Goal: Information Seeking & Learning: Learn about a topic

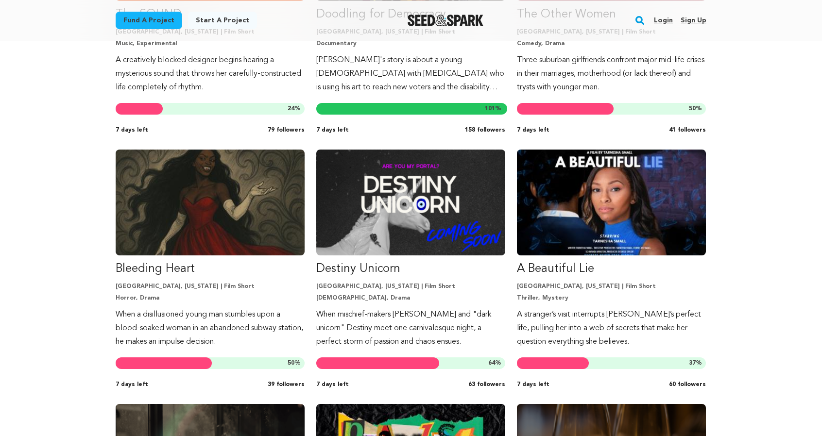
scroll to position [924, 0]
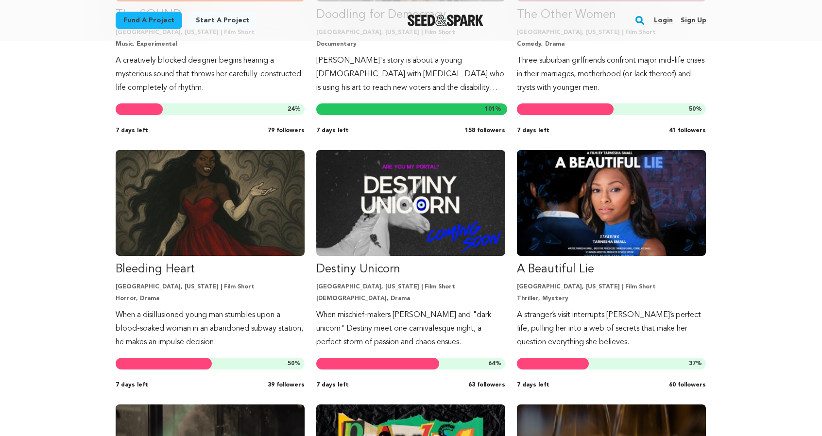
click at [722, 325] on div "The South Side Project [GEOGRAPHIC_DATA], [US_STATE] | Film Short Documentary, …" at bounding box center [411, 399] width 622 height 2064
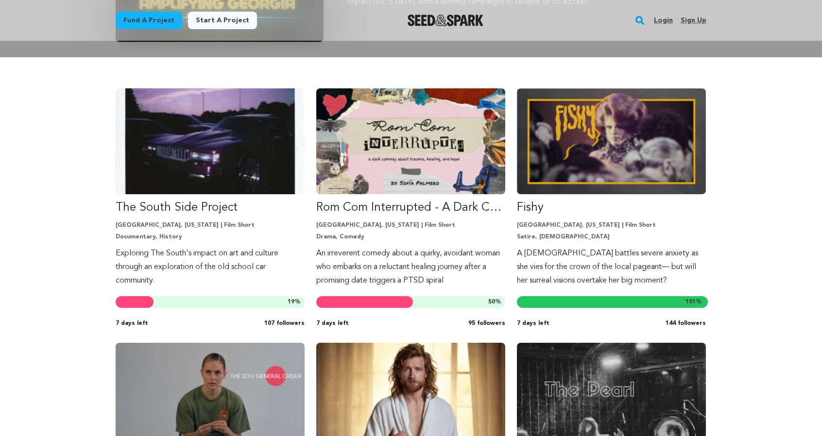
scroll to position [226, 0]
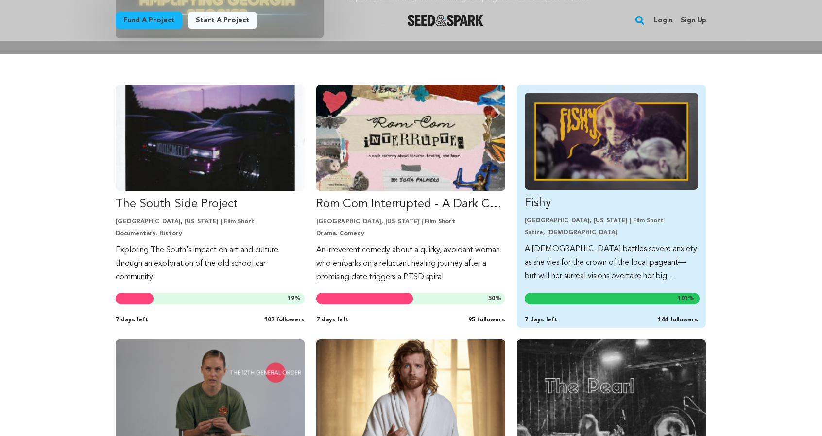
click at [562, 211] on p "Fishy" at bounding box center [611, 204] width 173 height 16
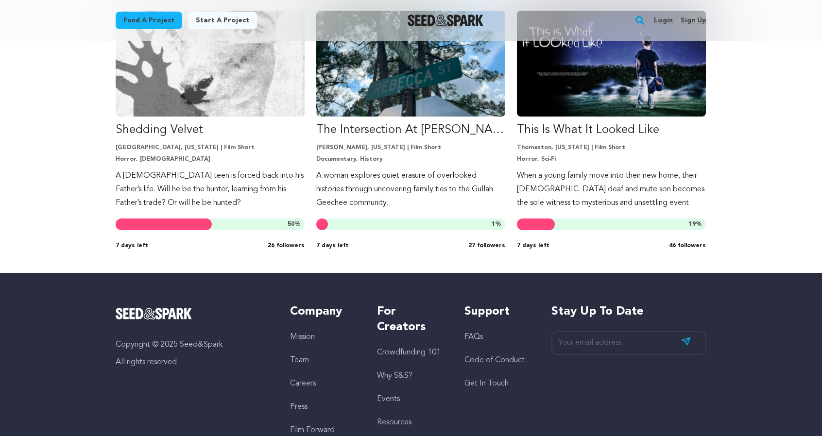
scroll to position [1809, 0]
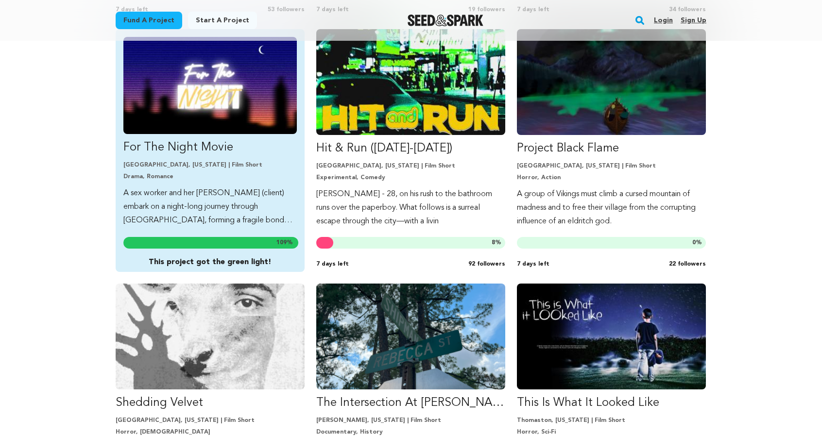
click at [123, 155] on p "For The Night Movie" at bounding box center [209, 148] width 173 height 16
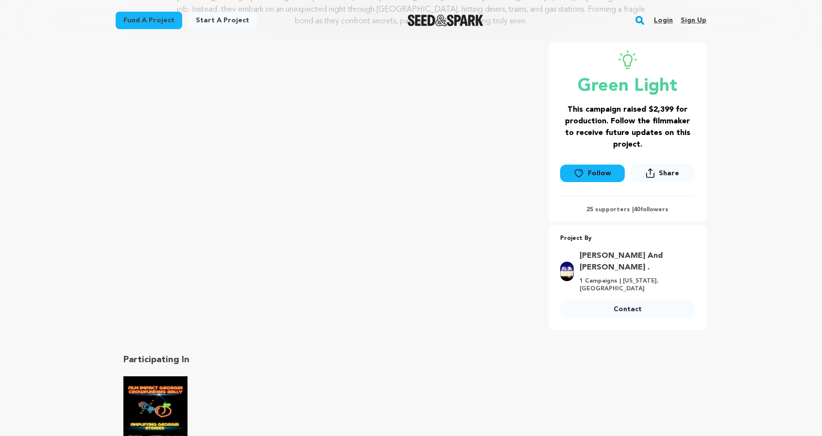
scroll to position [155, 0]
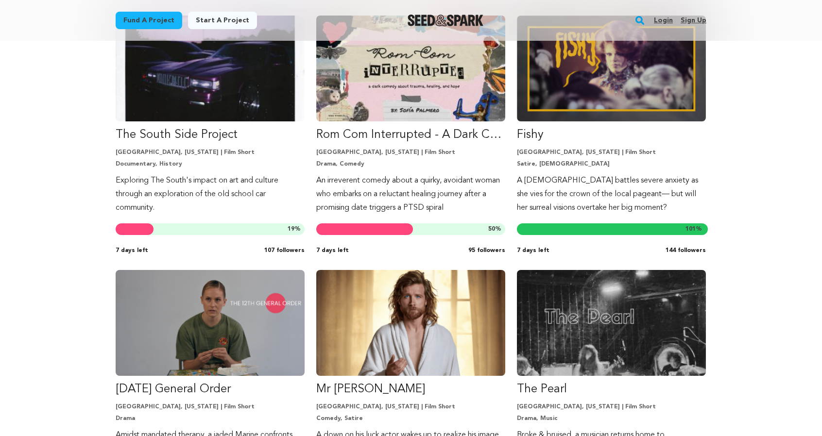
scroll to position [313, 0]
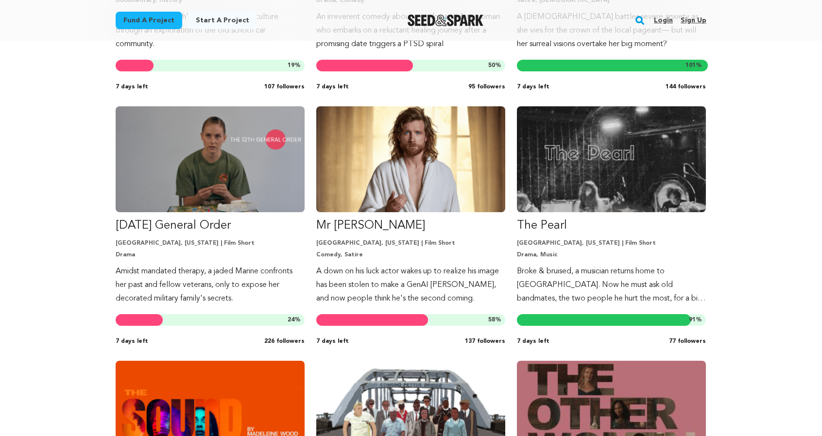
scroll to position [457, 0]
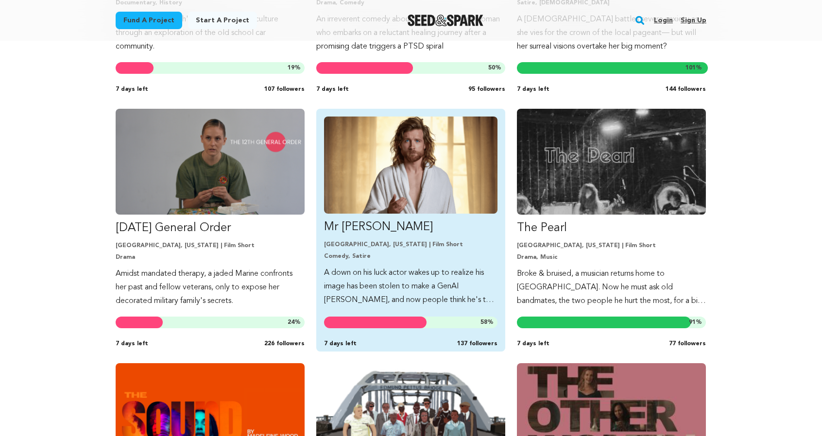
drag, startPoint x: 381, startPoint y: 229, endPoint x: 362, endPoint y: 225, distance: 18.9
click at [362, 214] on img "Fund Mr Jesus" at bounding box center [410, 165] width 173 height 97
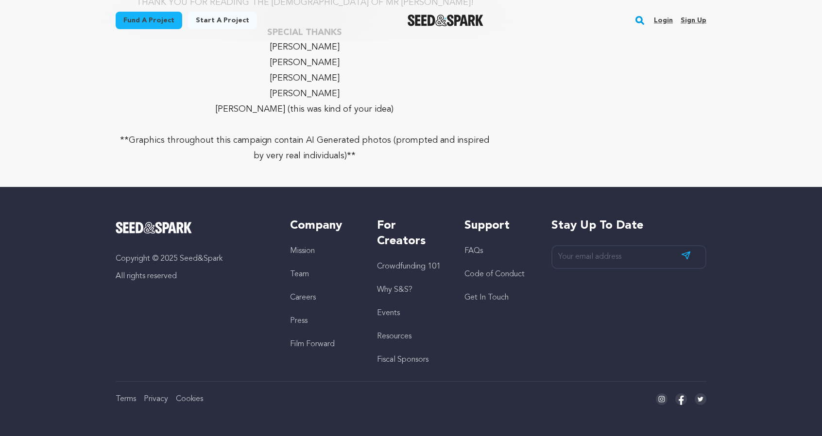
scroll to position [5438, 0]
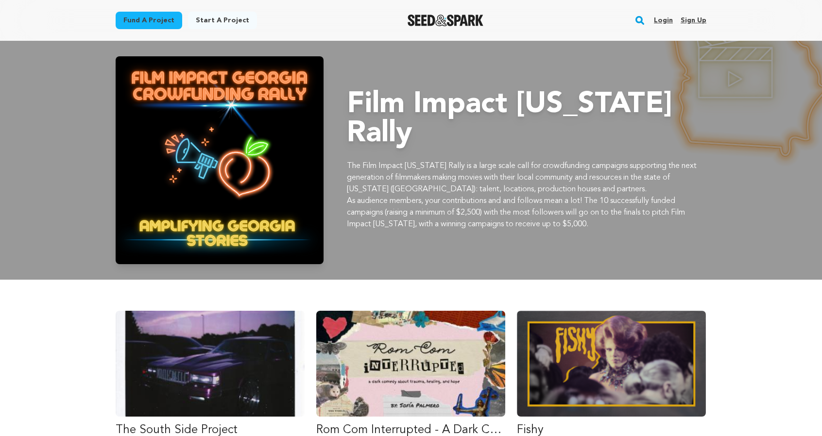
scroll to position [457, 0]
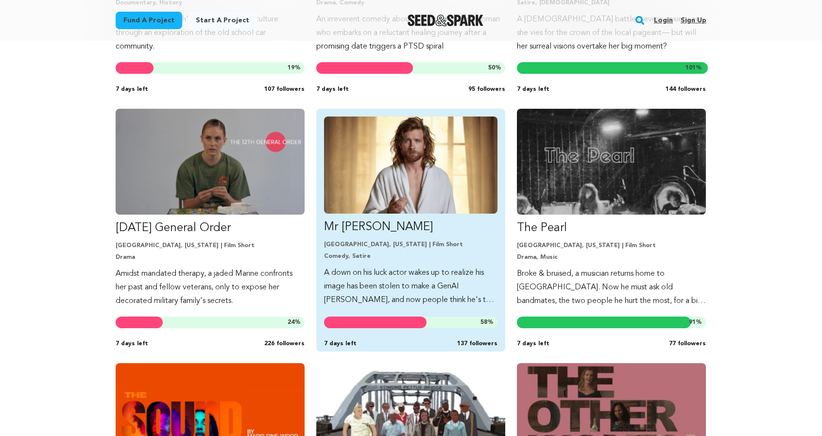
click at [417, 235] on p "Mr [PERSON_NAME]" at bounding box center [410, 228] width 173 height 16
